Goal: Task Accomplishment & Management: Complete application form

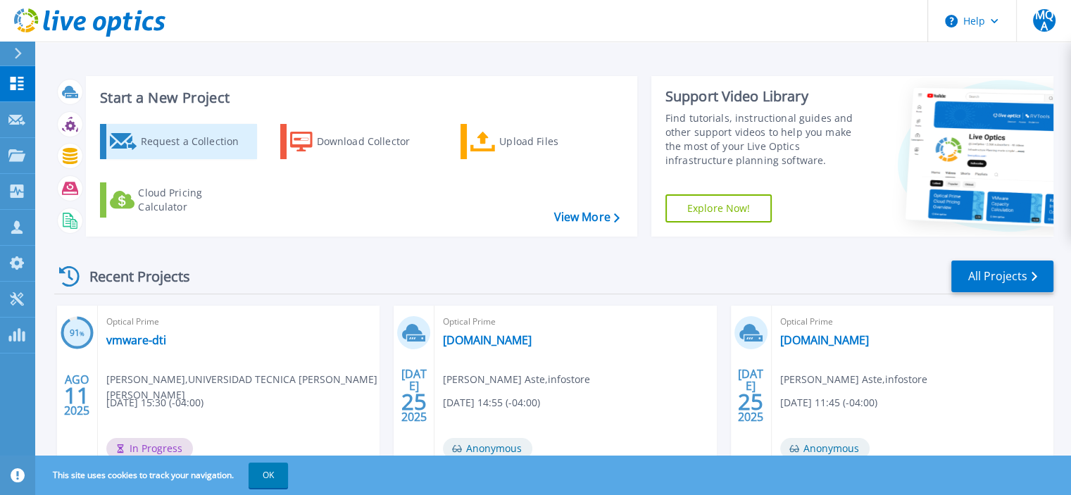
click at [206, 143] on div "Request a Collection" at bounding box center [196, 141] width 113 height 28
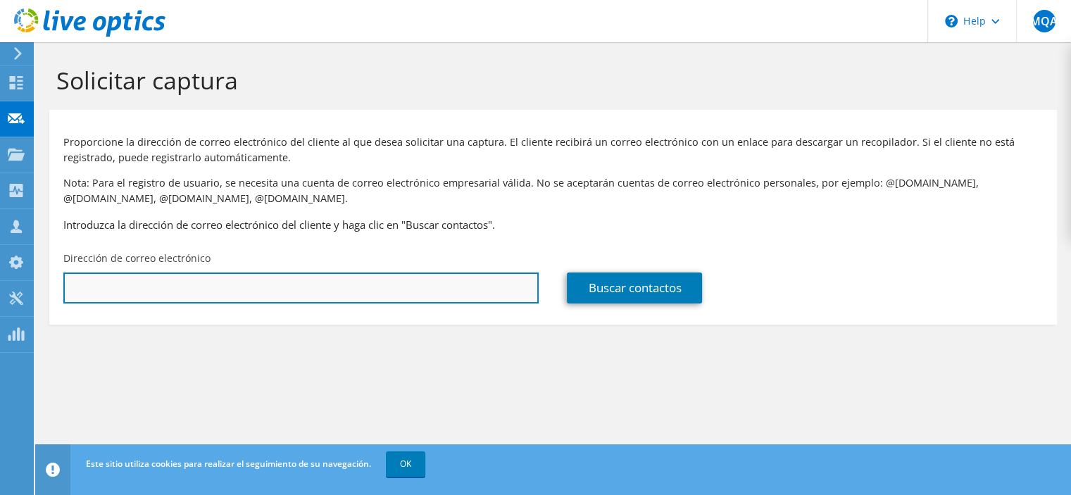
paste input "[PERSON_NAME][EMAIL_ADDRESS][PERSON_NAME][DOMAIN_NAME]"
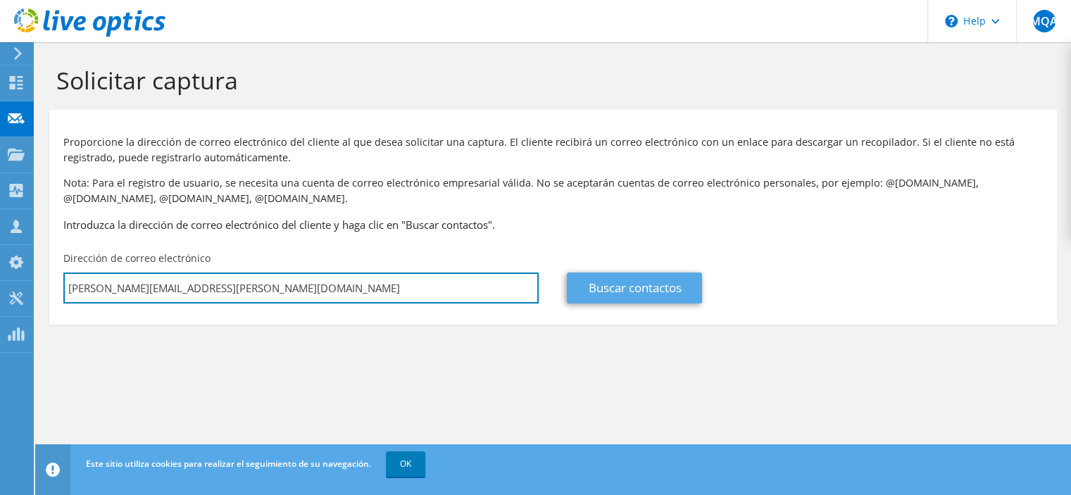
type input "isaias.valdes@oriencoop.cl"
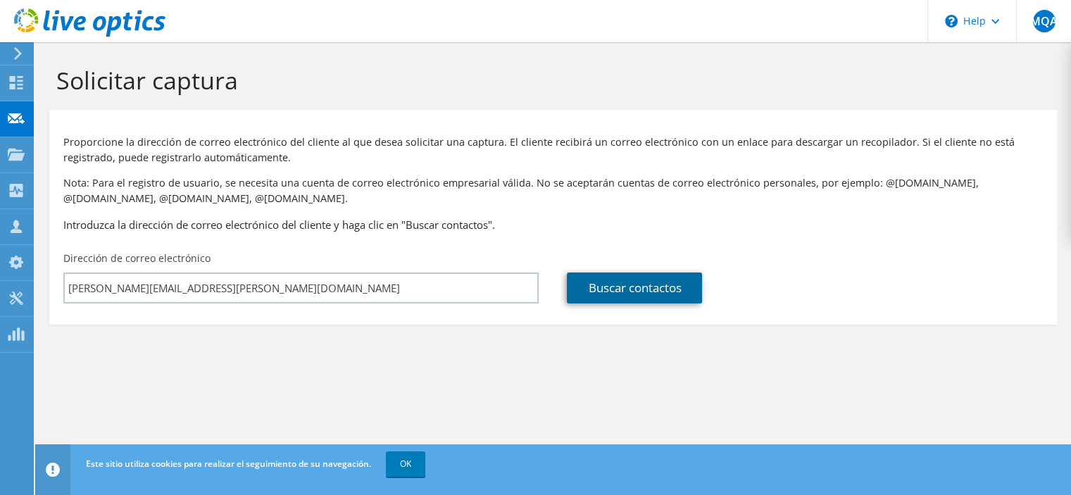
click at [624, 286] on link "Buscar contactos" at bounding box center [634, 287] width 135 height 31
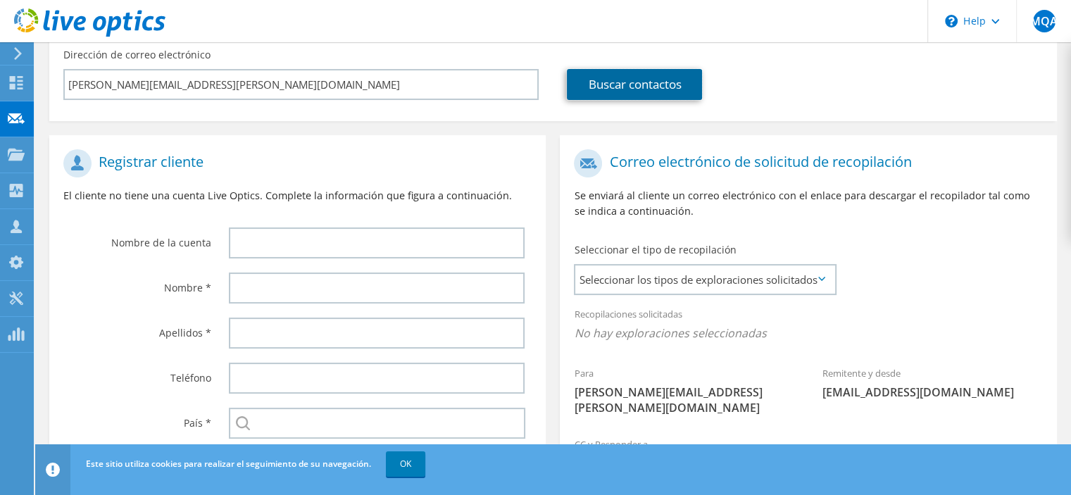
scroll to position [211, 0]
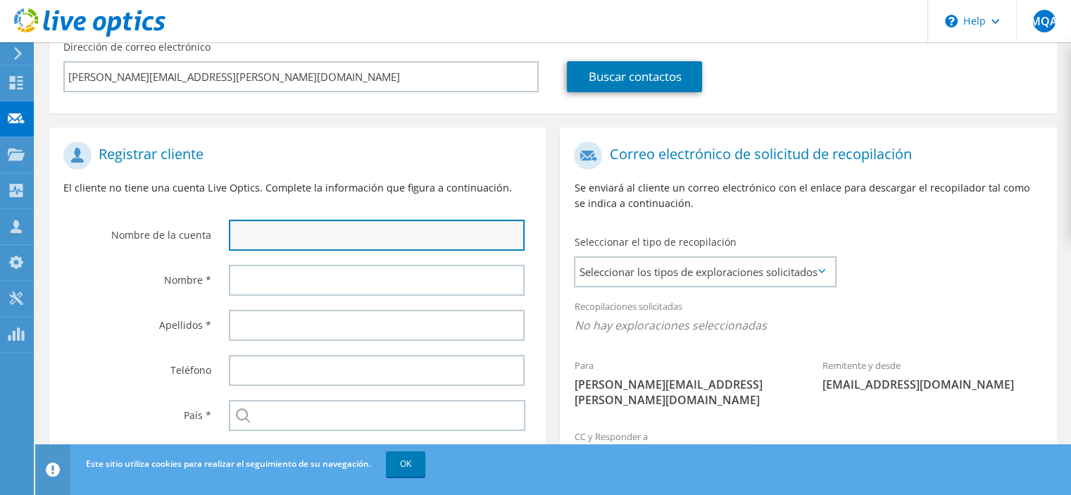
click at [345, 233] on input "text" at bounding box center [377, 235] width 296 height 31
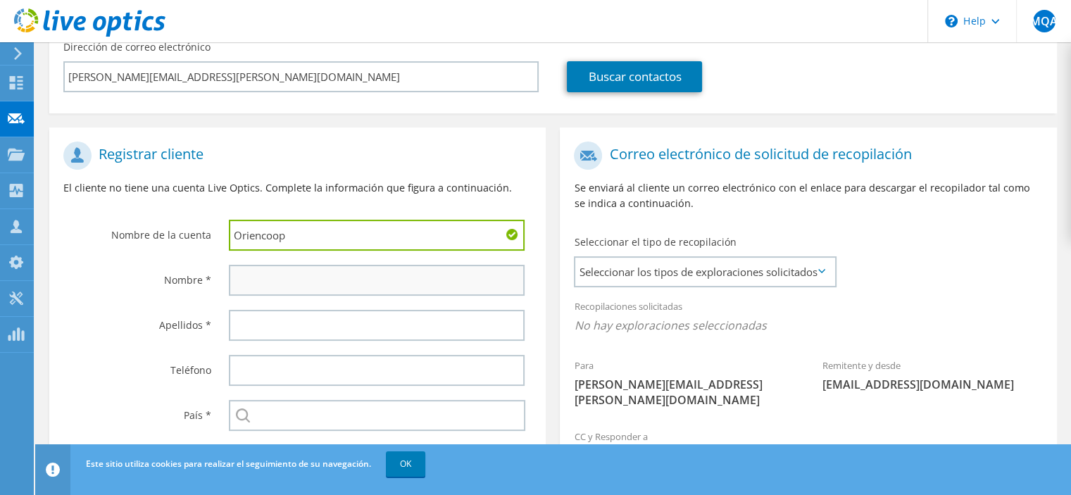
type input "Oriencoop"
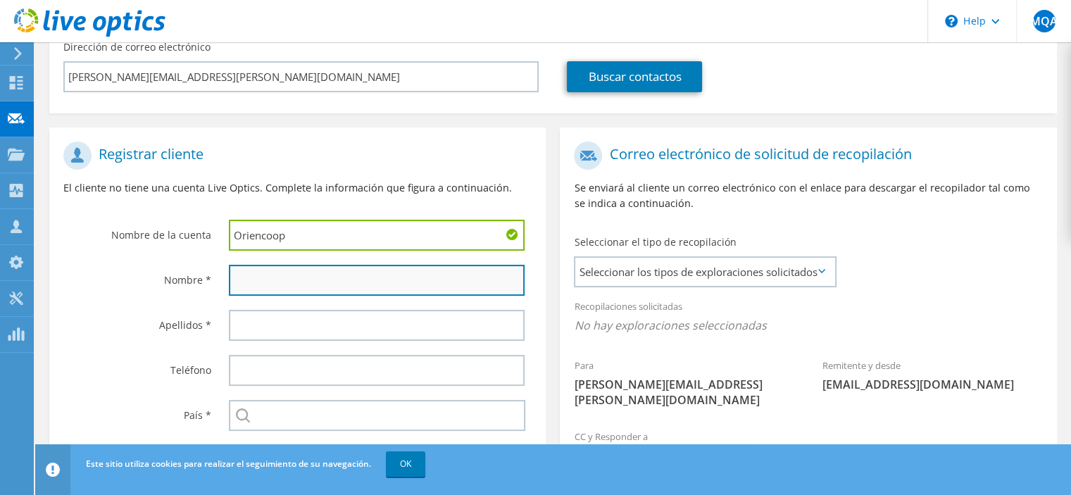
click at [326, 279] on input "text" at bounding box center [377, 280] width 296 height 31
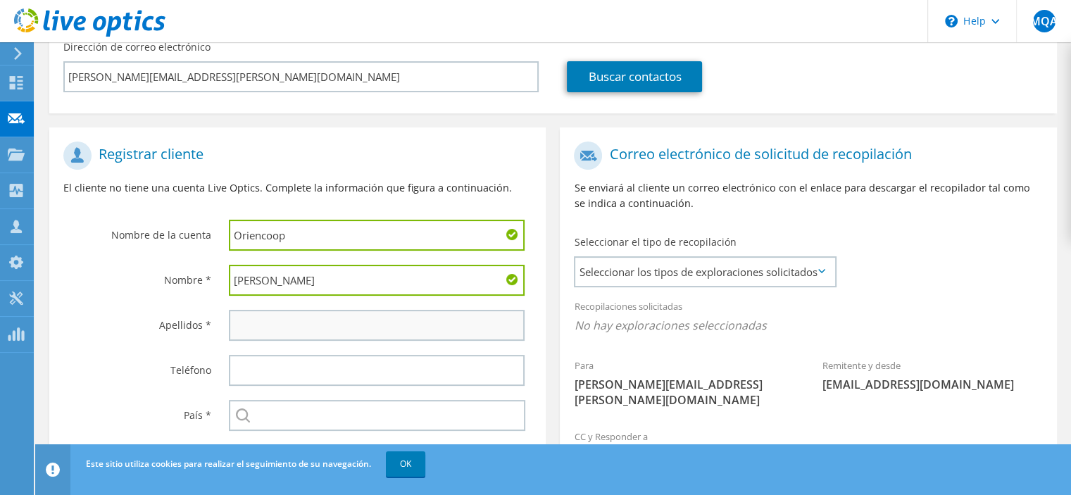
type input "Isaias"
click at [320, 320] on input "text" at bounding box center [377, 325] width 296 height 31
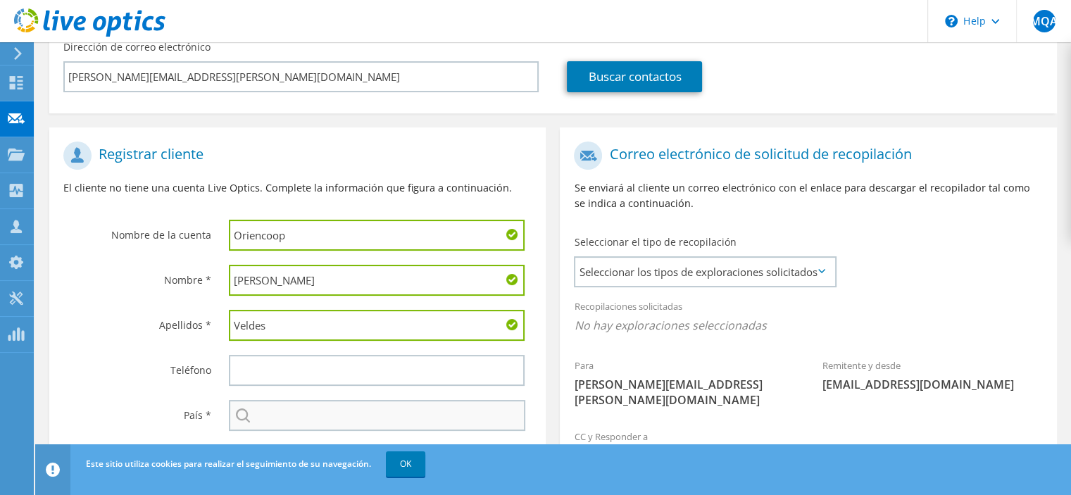
type input "Veldes"
click at [318, 406] on input "text" at bounding box center [377, 415] width 296 height 31
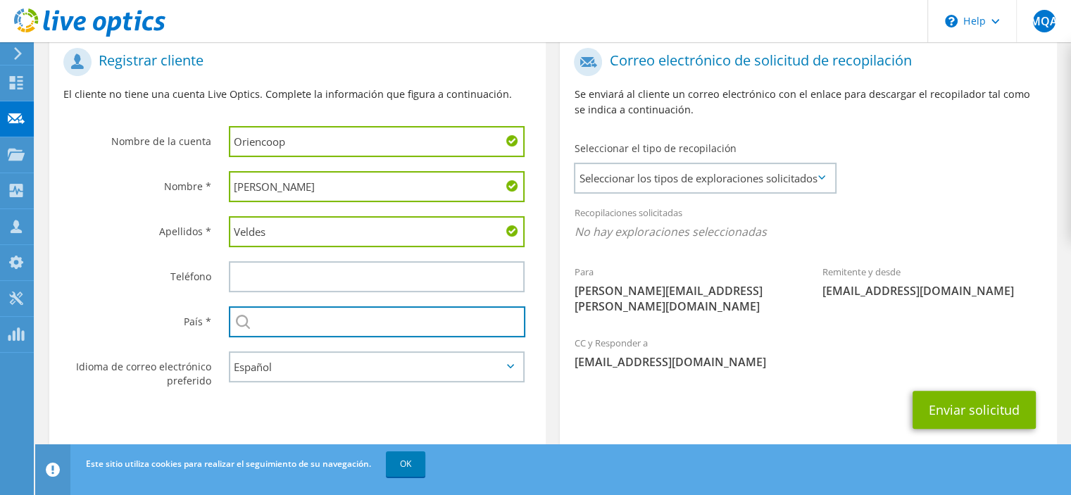
scroll to position [322, 0]
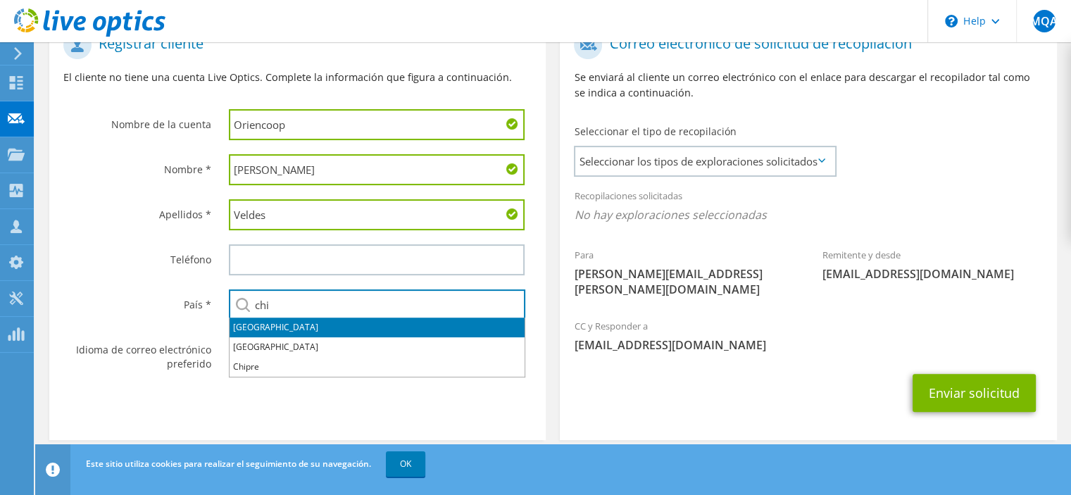
click at [275, 328] on li "[GEOGRAPHIC_DATA]" at bounding box center [376, 327] width 295 height 20
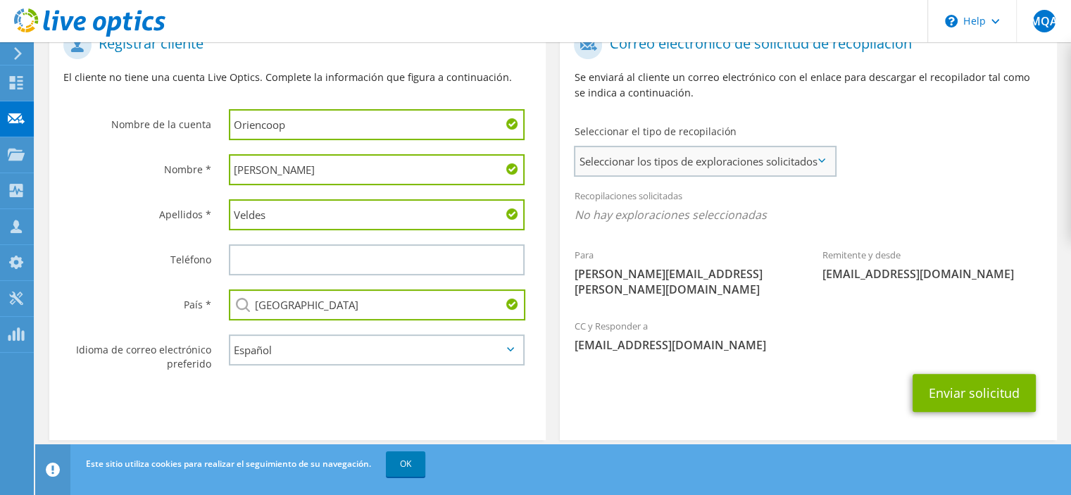
type input "[GEOGRAPHIC_DATA]"
click at [824, 157] on span "Seleccionar los tipos de exploraciones solicitados" at bounding box center [704, 161] width 259 height 28
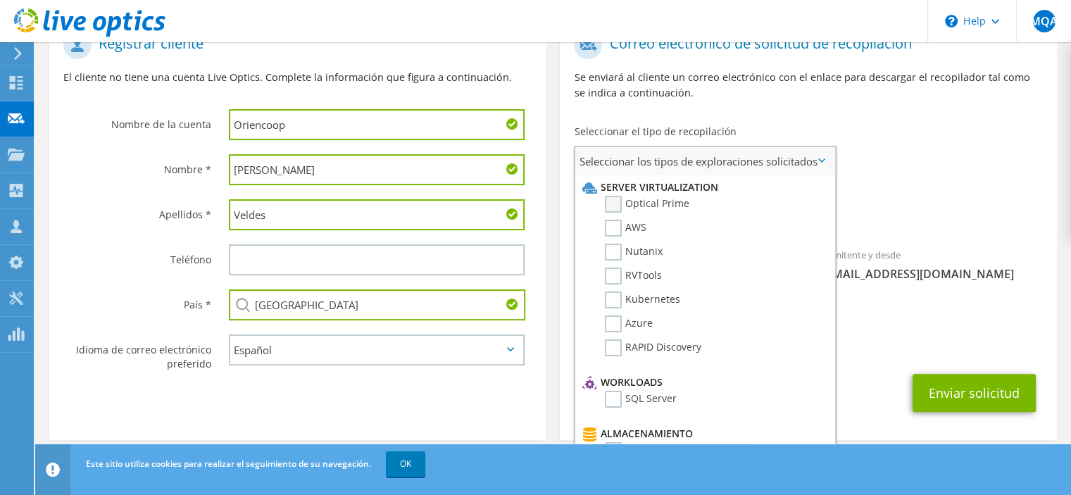
click at [622, 199] on label "Optical Prime" at bounding box center [647, 204] width 84 height 17
click at [0, 0] on input "Optical Prime" at bounding box center [0, 0] width 0 height 0
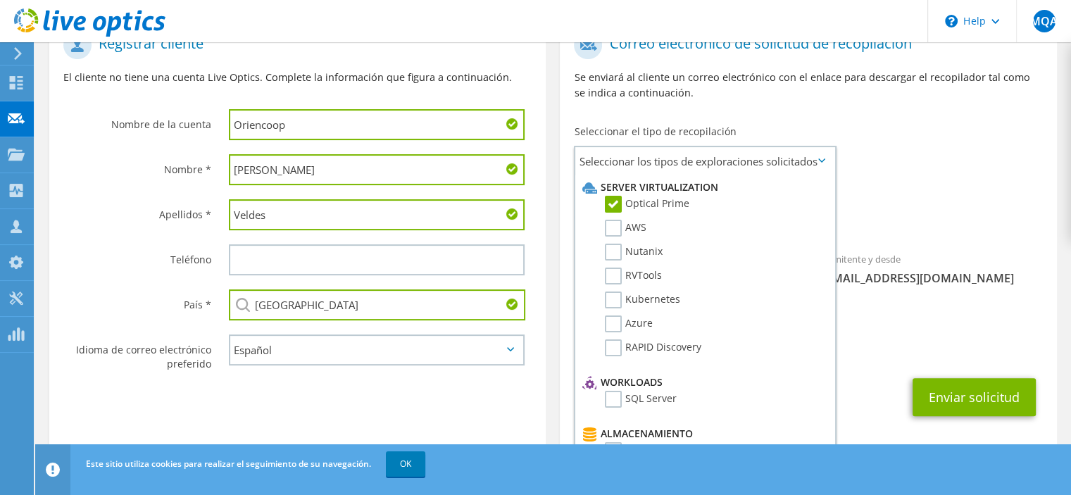
click at [945, 222] on span "Optical Prime" at bounding box center [808, 218] width 468 height 23
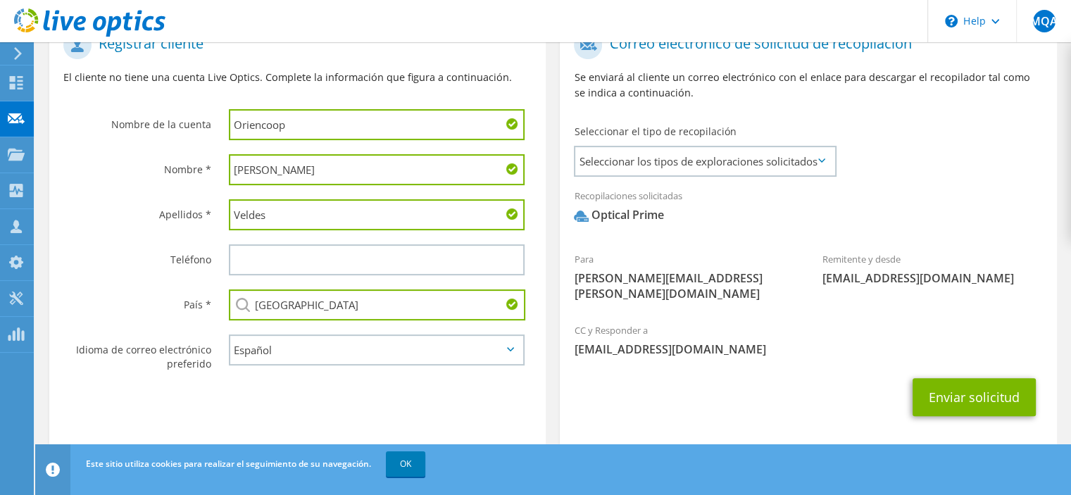
click at [819, 159] on icon at bounding box center [821, 160] width 7 height 4
click at [820, 160] on icon at bounding box center [821, 160] width 7 height 4
click at [705, 170] on span "Seleccionar los tipos de exploraciones solicitados" at bounding box center [704, 161] width 259 height 28
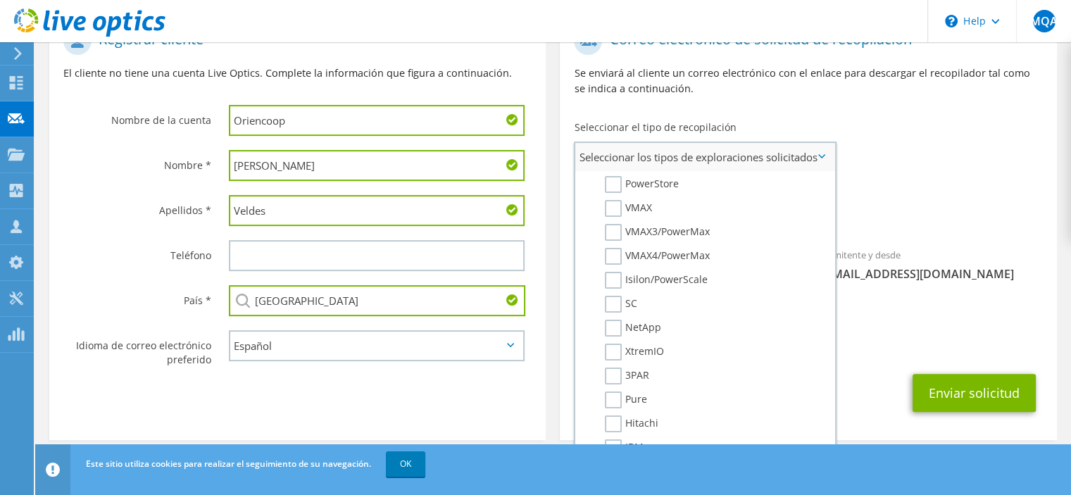
scroll to position [0, 0]
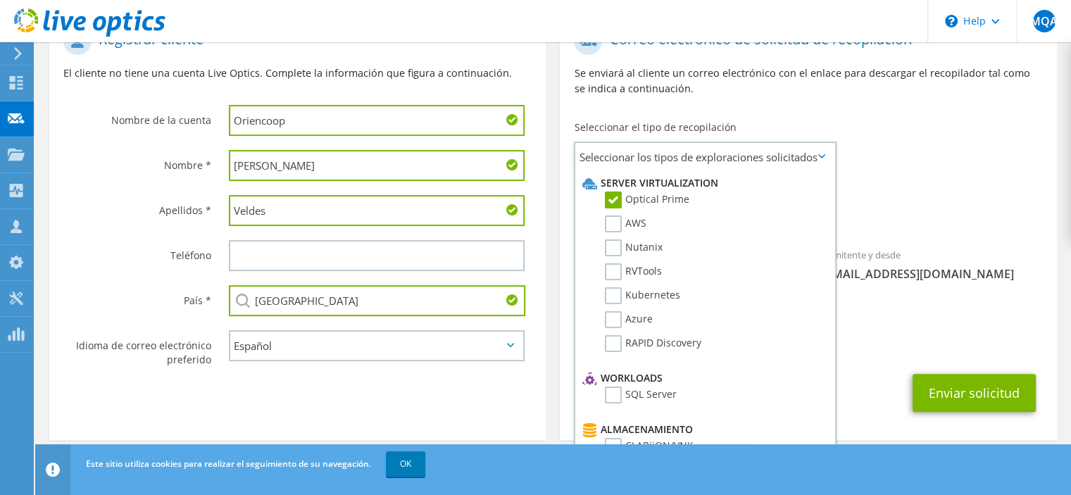
click at [245, 210] on input "Veldes" at bounding box center [377, 210] width 296 height 31
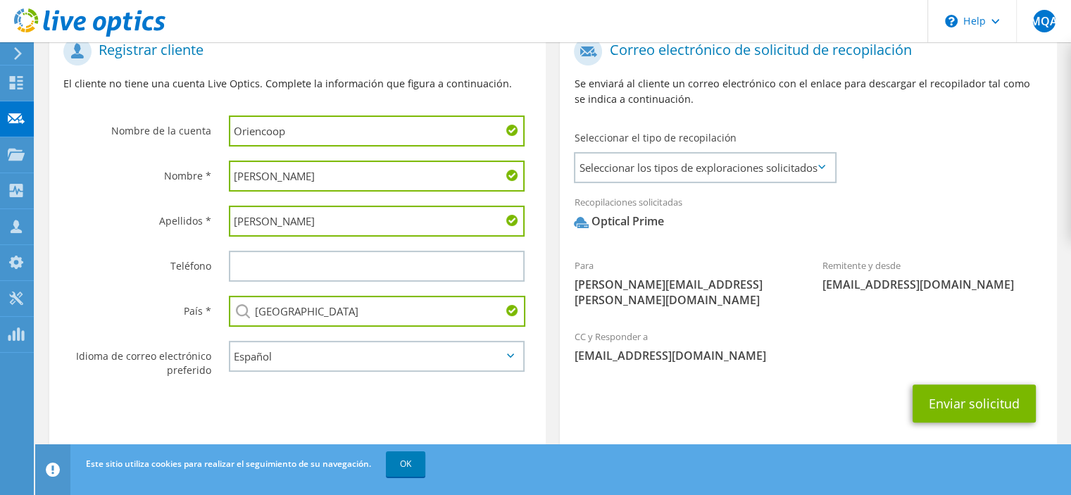
scroll to position [326, 0]
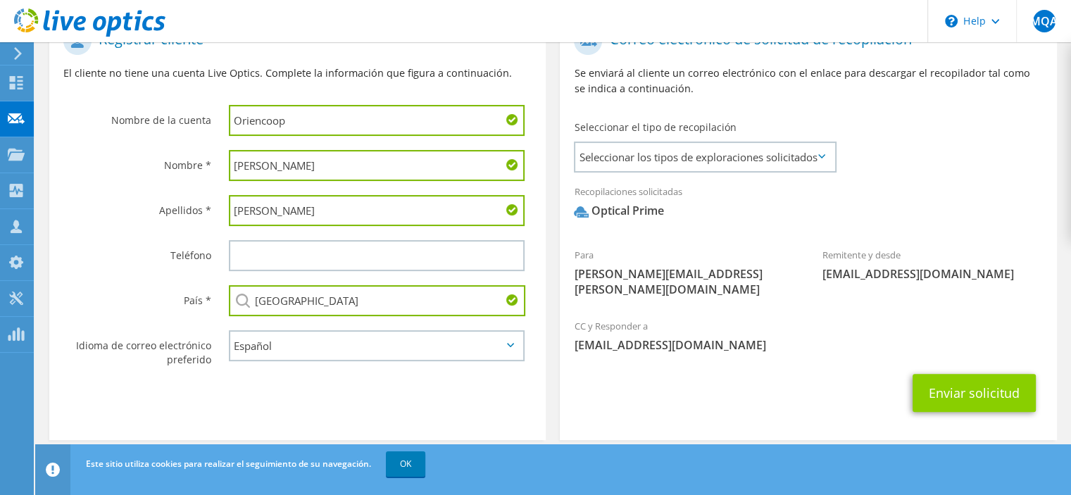
type input "Valdes"
click at [985, 374] on button "Enviar solicitud" at bounding box center [973, 393] width 123 height 38
